Goal: Transaction & Acquisition: Register for event/course

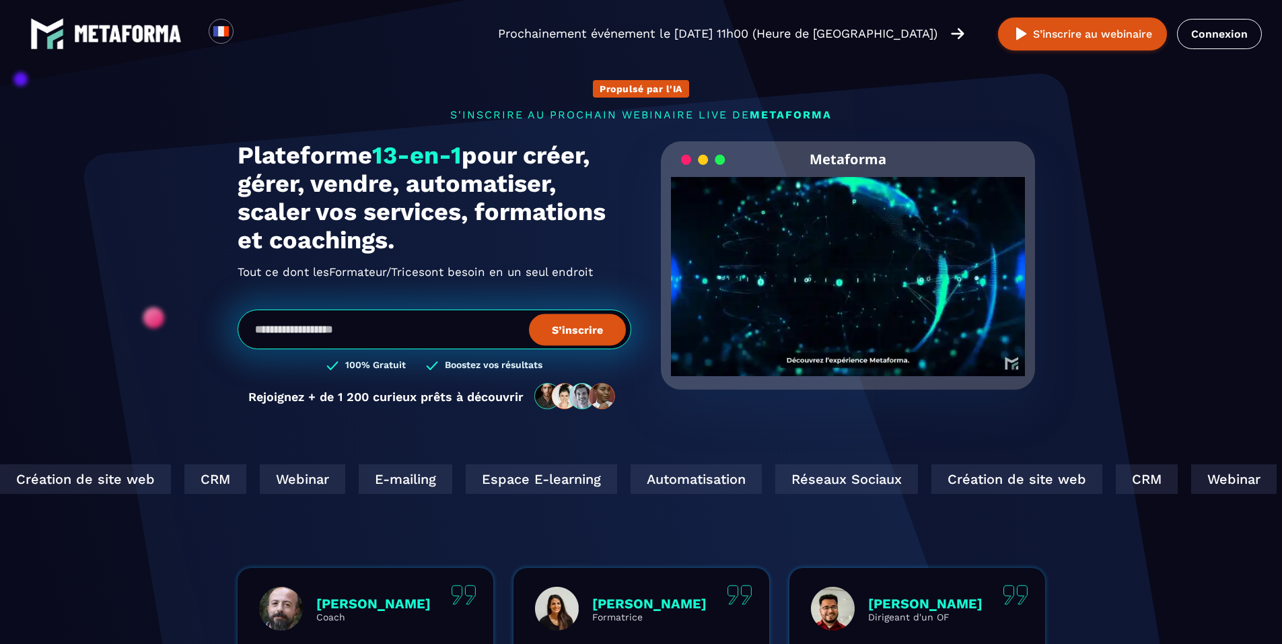
click at [872, 40] on p "Prochainement événement le [DATE] 11h00 (Heure de [GEOGRAPHIC_DATA])" at bounding box center [718, 33] width 440 height 19
click at [959, 32] on img at bounding box center [957, 33] width 13 height 15
click at [1020, 32] on img at bounding box center [1021, 34] width 17 height 17
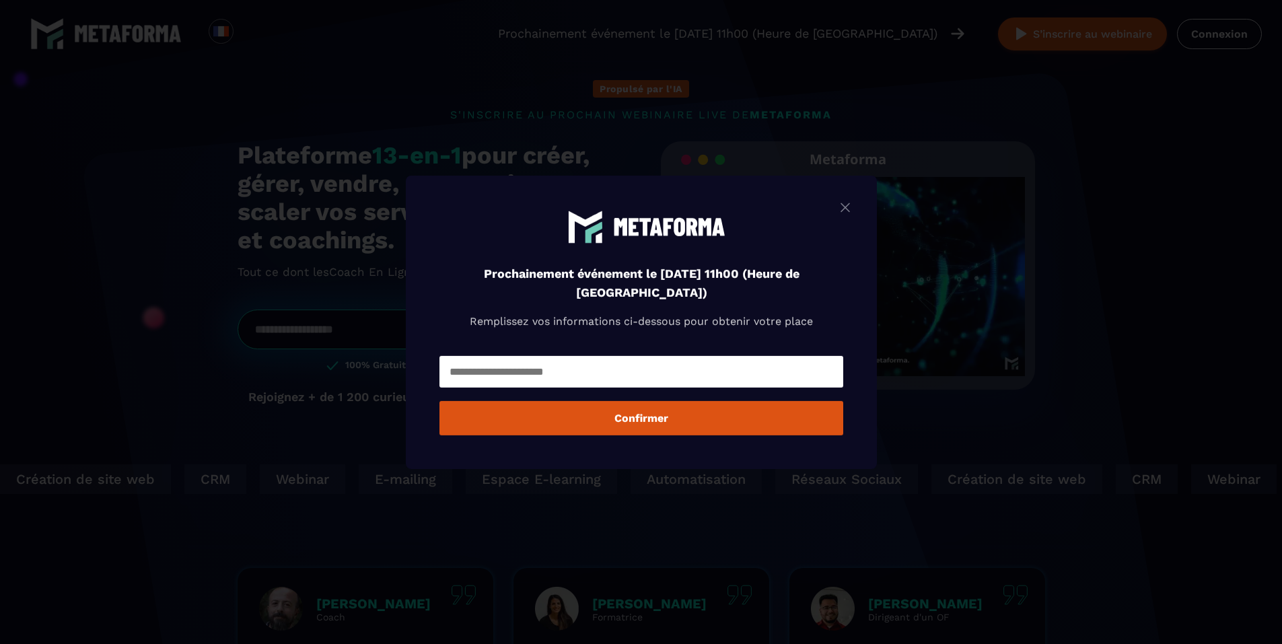
click at [850, 210] on img "Modal window" at bounding box center [845, 207] width 16 height 17
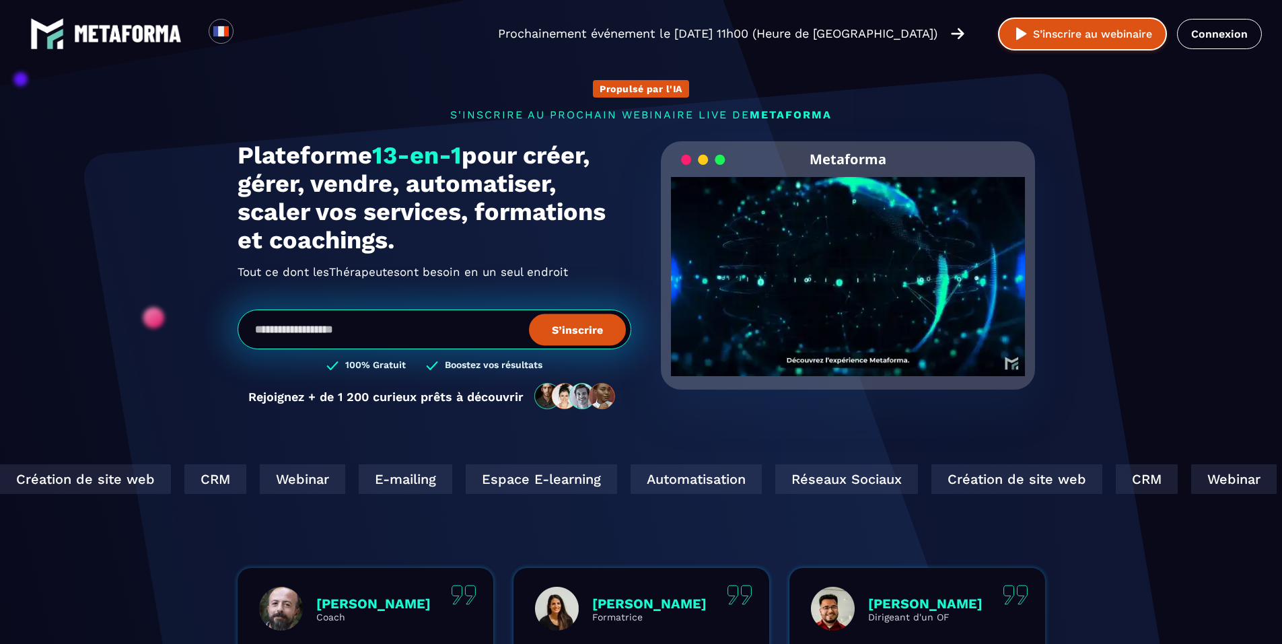
click at [1052, 33] on button "S’inscrire au webinaire" at bounding box center [1082, 34] width 169 height 33
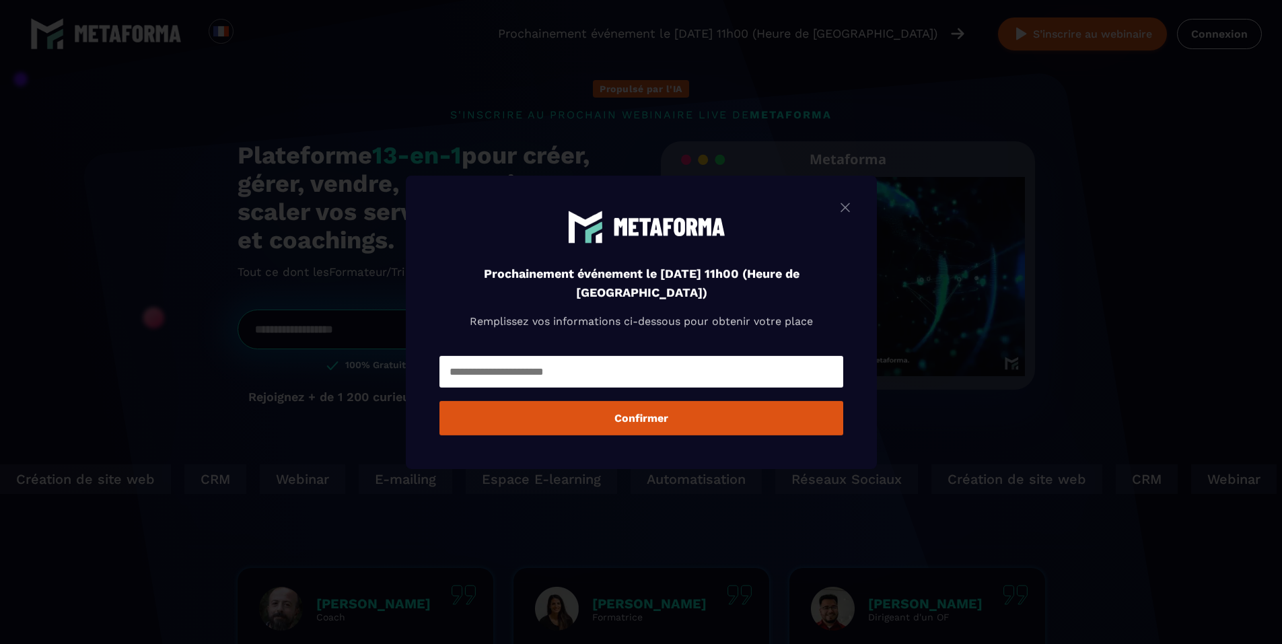
click at [725, 197] on div "Prochainement événement le lundi 25 août à 11h00 (Heure de Paris) Remplissez vo…" at bounding box center [641, 322] width 471 height 294
click at [848, 202] on img "Modal window" at bounding box center [845, 207] width 16 height 17
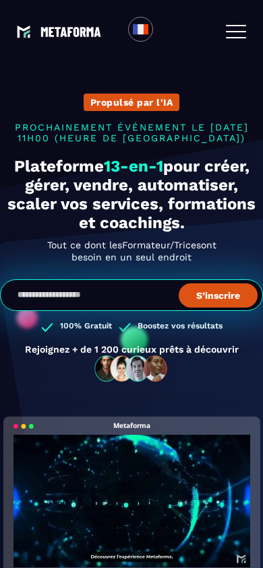
click at [242, 37] on span at bounding box center [236, 37] width 20 height 1
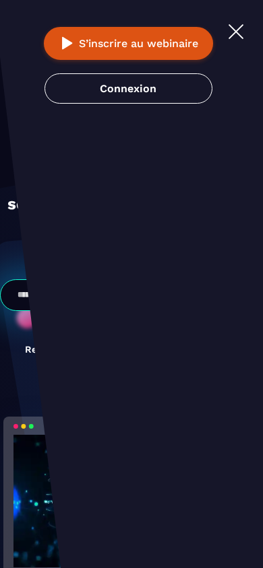
click at [106, 43] on button "S’inscrire au webinaire" at bounding box center [128, 43] width 169 height 33
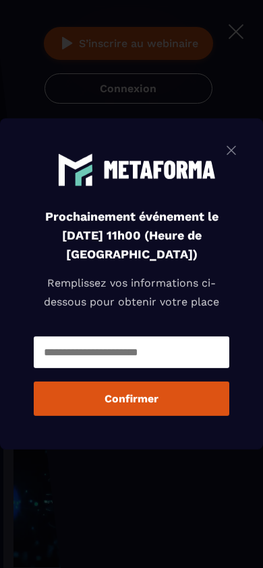
click at [106, 357] on input "Modal window" at bounding box center [131, 353] width 195 height 32
type input "**********"
click at [136, 389] on button "Confirmer" at bounding box center [131, 399] width 195 height 34
click at [149, 359] on input "Modal window" at bounding box center [131, 353] width 195 height 32
type input "**********"
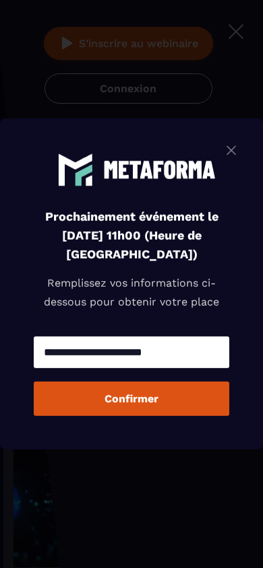
click at [172, 404] on button "Confirmer" at bounding box center [131, 399] width 195 height 34
click at [236, 154] on img "Modal window" at bounding box center [231, 150] width 16 height 17
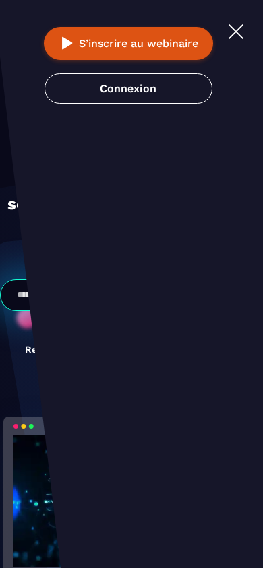
click at [237, 33] on span at bounding box center [235, 31] width 15 height 15
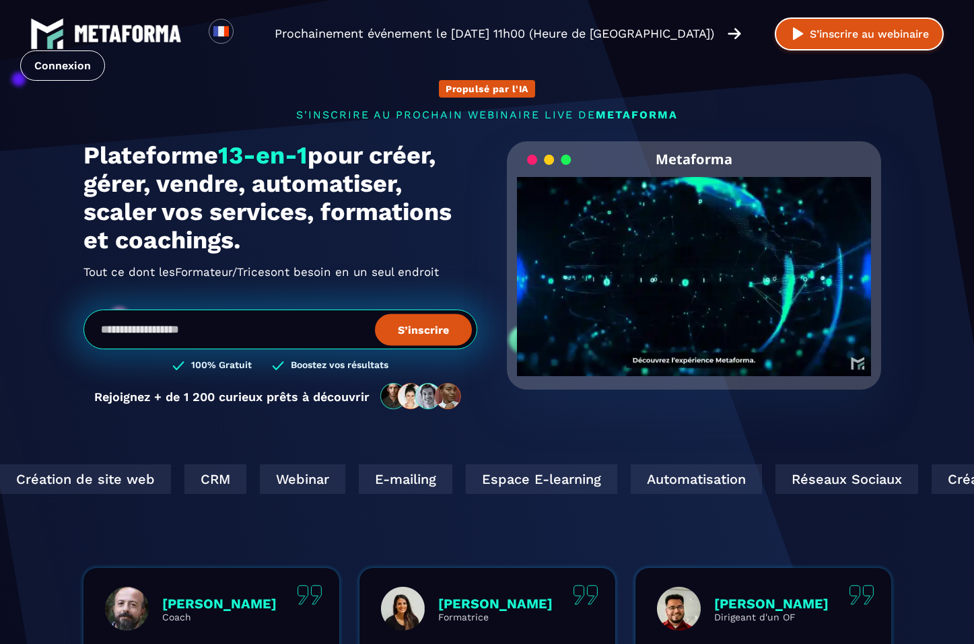
click at [869, 26] on button "S’inscrire au webinaire" at bounding box center [859, 34] width 169 height 33
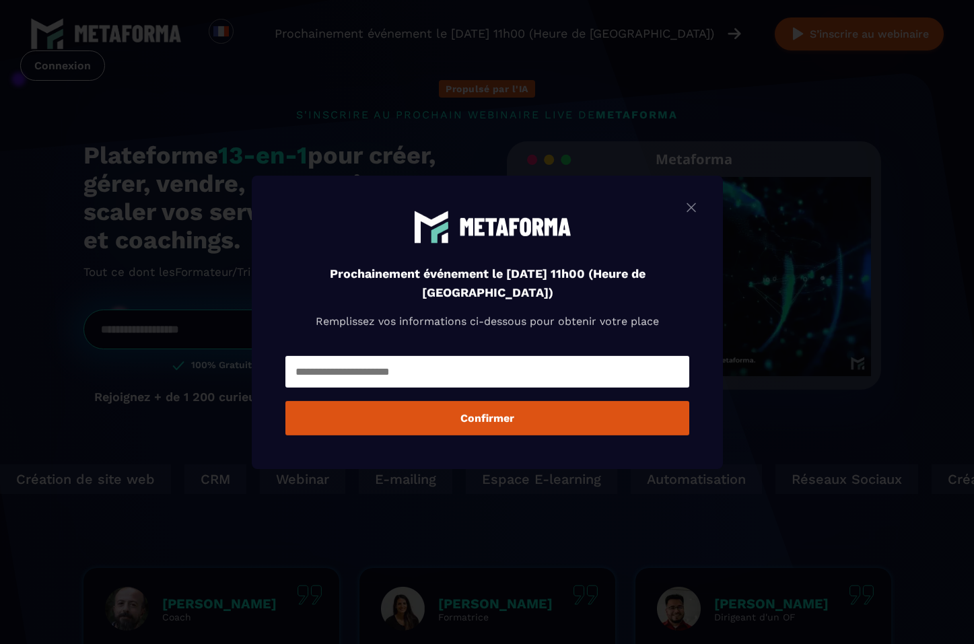
click at [513, 371] on input "Modal window" at bounding box center [487, 372] width 404 height 32
type input "**********"
click at [488, 415] on button "Confirmer" at bounding box center [487, 418] width 404 height 34
